Goal: Task Accomplishment & Management: Use online tool/utility

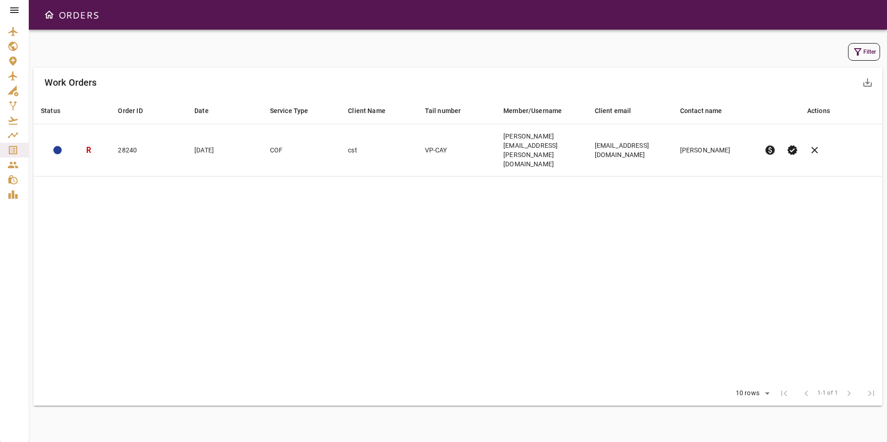
click at [19, 13] on icon at bounding box center [14, 10] width 11 height 11
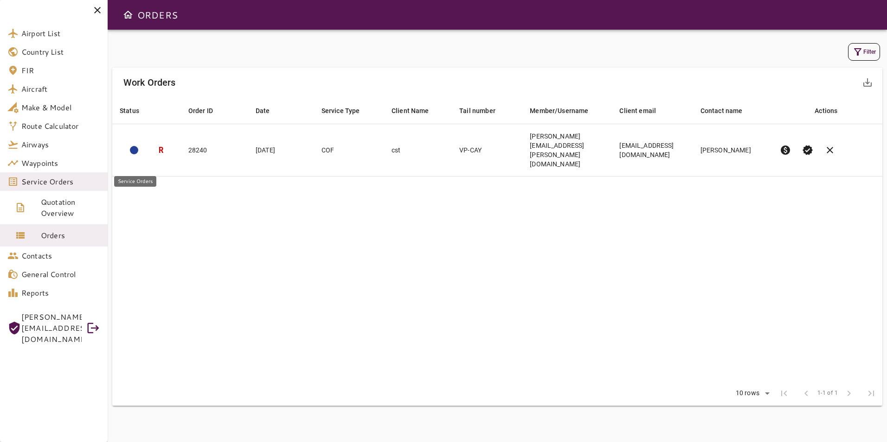
click at [60, 181] on span "Service Orders" at bounding box center [60, 181] width 79 height 11
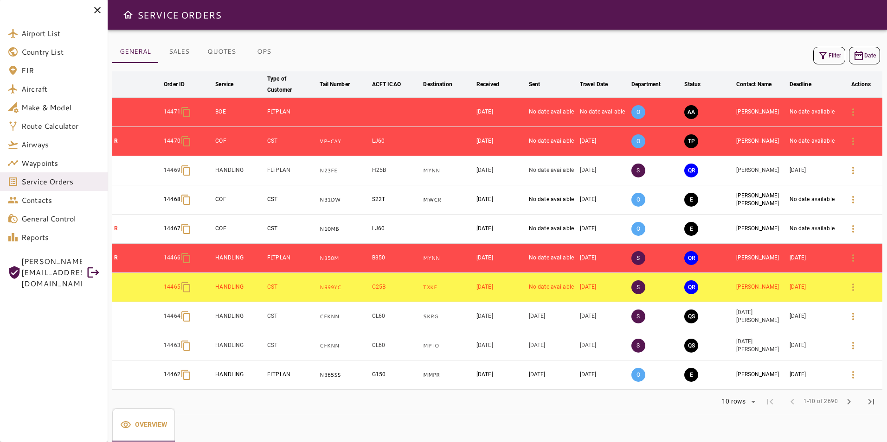
click at [260, 46] on button "OPS" at bounding box center [264, 52] width 42 height 22
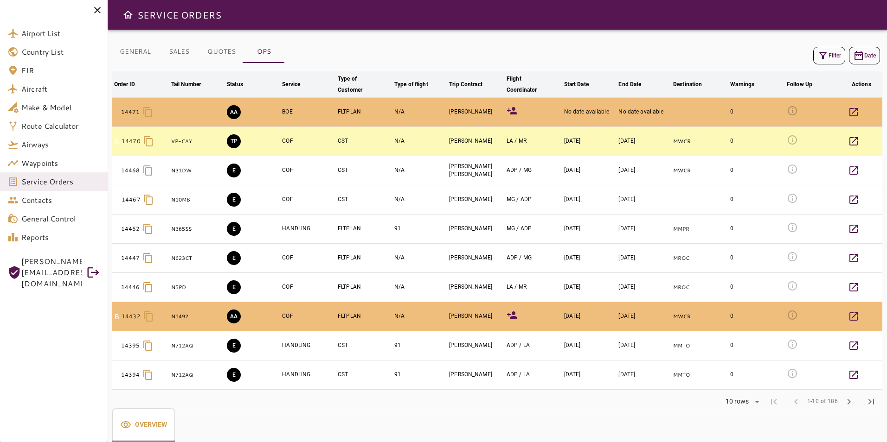
click at [513, 109] on icon at bounding box center [512, 110] width 10 height 7
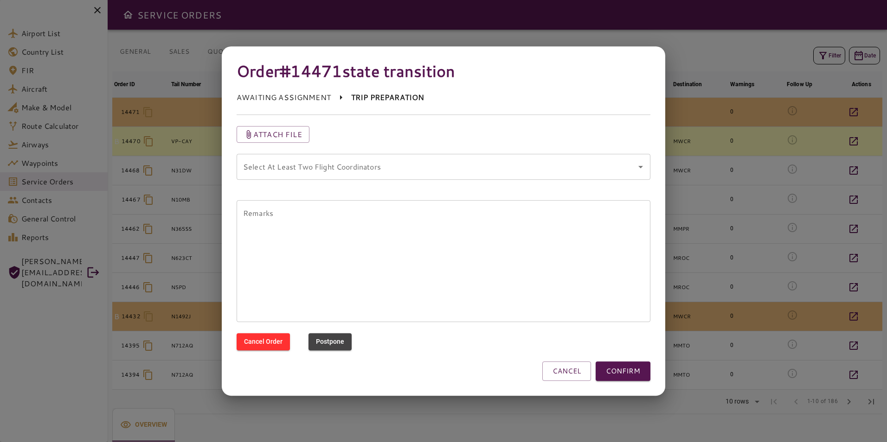
click at [423, 181] on div "Select At Least Two Flight Coordinators Select At Least Two Flight Coordinators" at bounding box center [444, 171] width 414 height 35
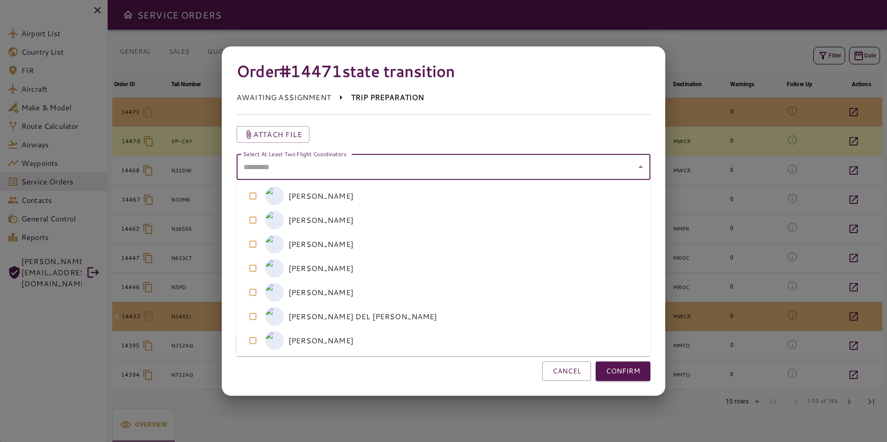
click at [420, 172] on coordinators "Select At Least Two Flight Coordinators" at bounding box center [436, 167] width 391 height 18
click at [357, 228] on coordinators-option-1 "M [PERSON_NAME]" at bounding box center [444, 220] width 414 height 24
click at [351, 297] on coordinators-option-4 "L [PERSON_NAME]" at bounding box center [444, 293] width 414 height 24
click at [625, 374] on button "CONFIRM" at bounding box center [623, 371] width 55 height 19
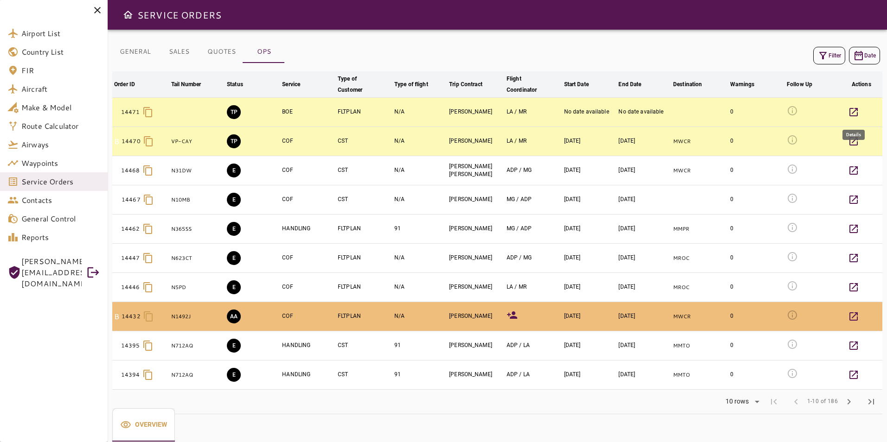
click at [859, 114] on icon "button" at bounding box center [853, 112] width 11 height 11
